Goal: Find specific page/section: Find specific page/section

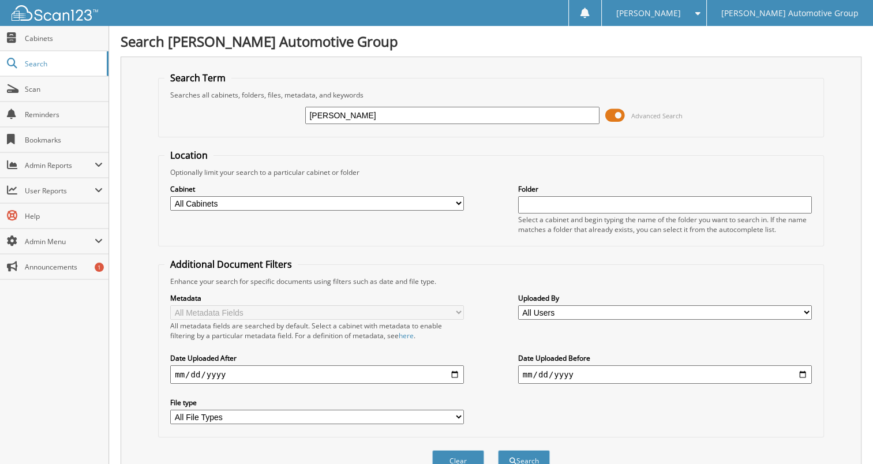
type input "[PERSON_NAME]"
click at [498, 450] on button "Search" at bounding box center [524, 460] width 52 height 21
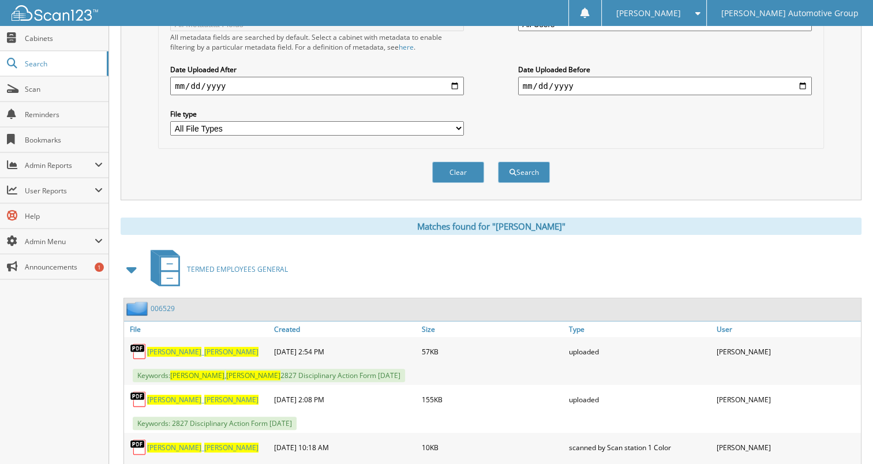
scroll to position [346, 0]
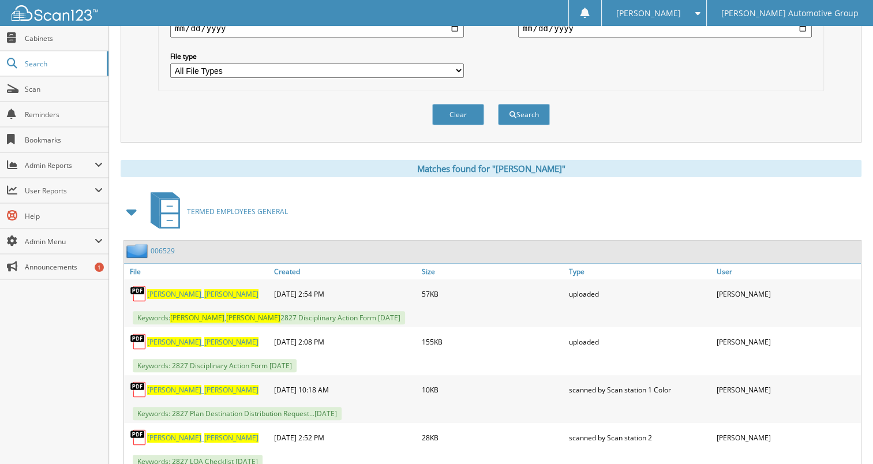
click at [170, 246] on link "006529" at bounding box center [163, 251] width 24 height 10
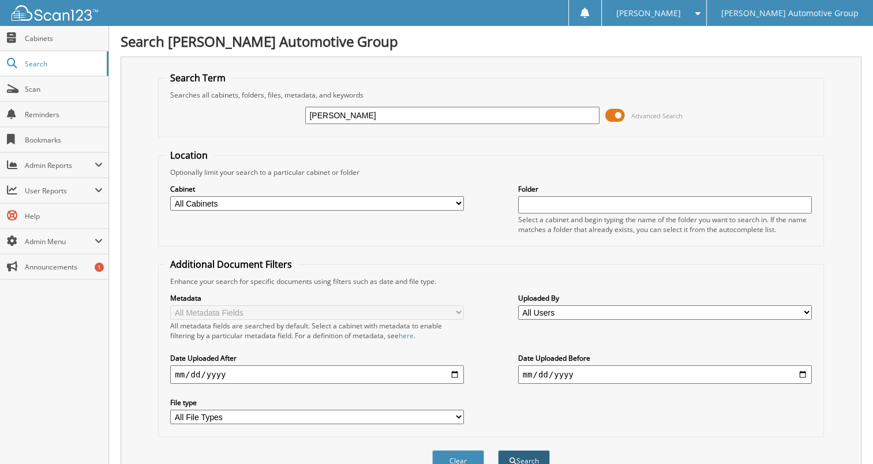
click at [529, 451] on button "Search" at bounding box center [524, 460] width 52 height 21
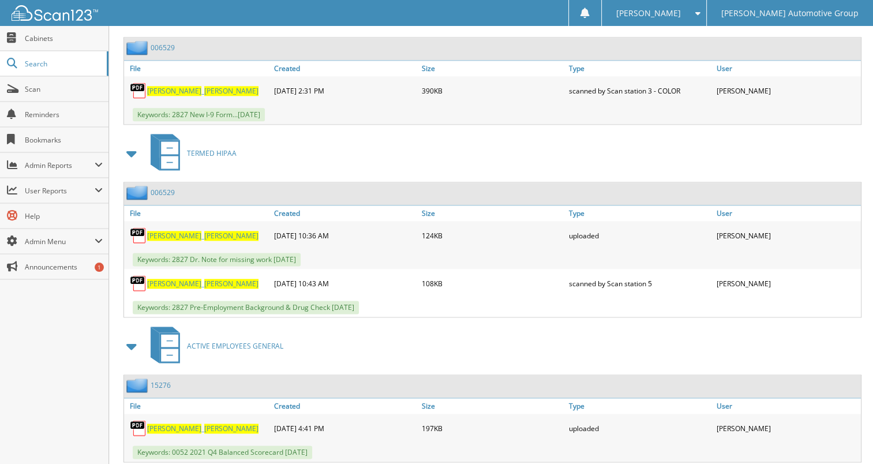
scroll to position [1507, 0]
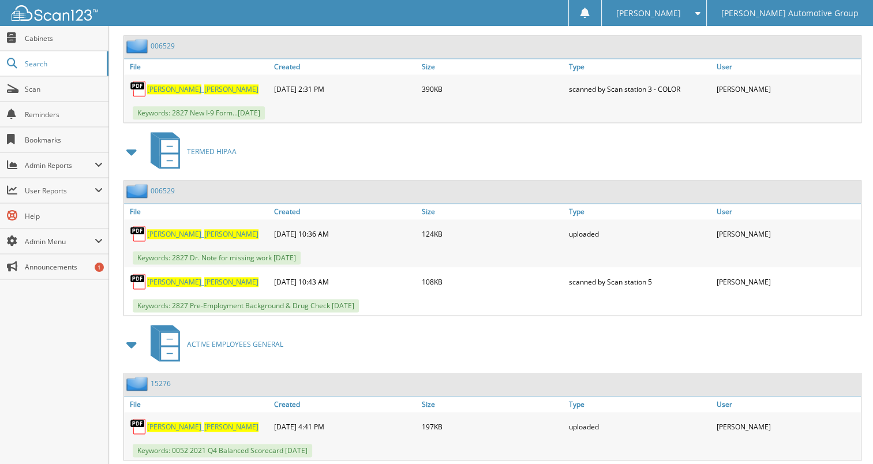
click at [157, 378] on link "15276" at bounding box center [161, 383] width 20 height 10
